Goal: Obtain resource: Download file/media

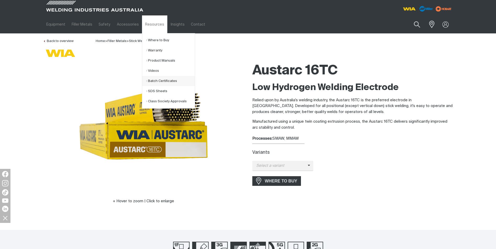
click at [157, 79] on link "Batch Certificates" at bounding box center [170, 81] width 49 height 10
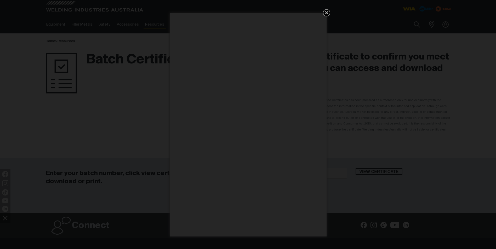
click at [323, 12] on div "Get 5 WIA Welding Guides Free!" at bounding box center [248, 124] width 496 height 249
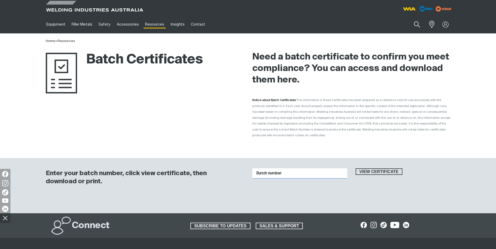
click at [292, 169] on input "Batch number" at bounding box center [299, 174] width 95 height 10
type input "1014258"
click at [370, 170] on div "View certificate" at bounding box center [402, 177] width 103 height 16
click at [370, 169] on span "View certificate" at bounding box center [379, 172] width 46 height 7
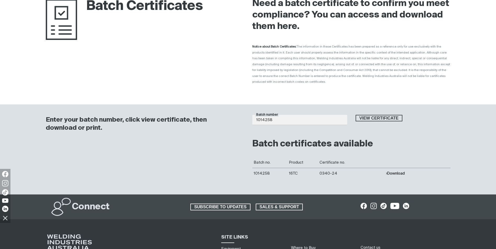
scroll to position [105, 0]
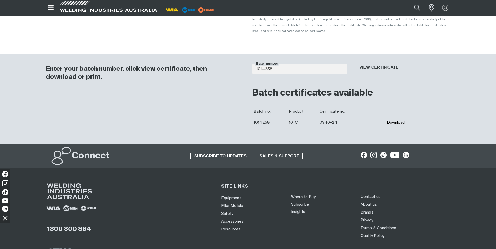
click at [395, 121] on button "Download" at bounding box center [395, 123] width 19 height 4
